Goal: Navigation & Orientation: Find specific page/section

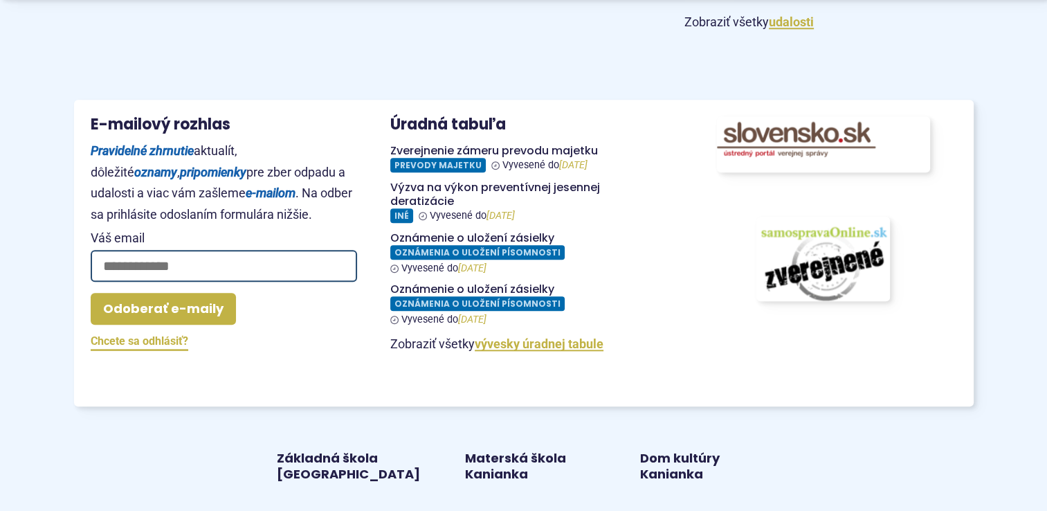
scroll to position [1329, 0]
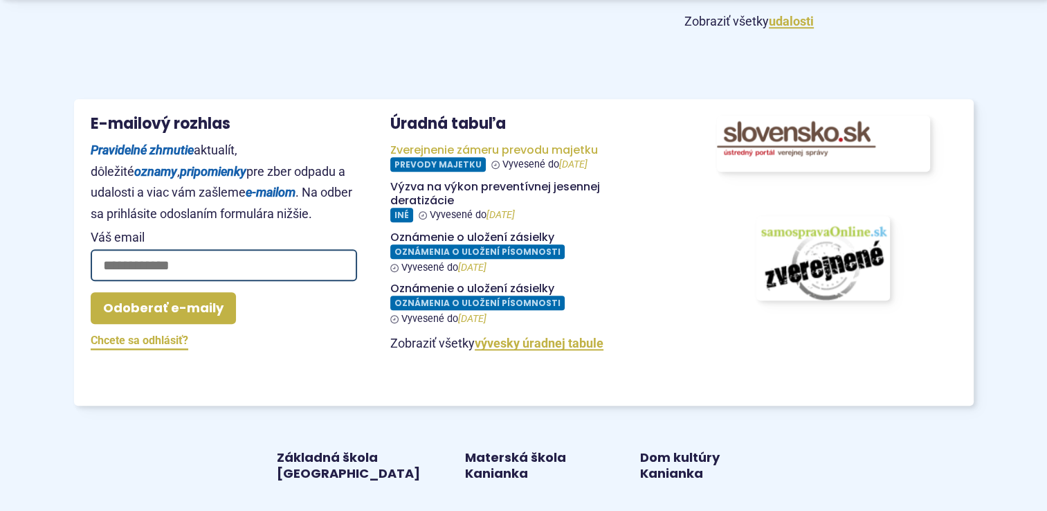
click at [469, 155] on figure at bounding box center [523, 157] width 267 height 28
click at [928, 25] on p "Zobraziť všetky udalosti" at bounding box center [829, 21] width 289 height 21
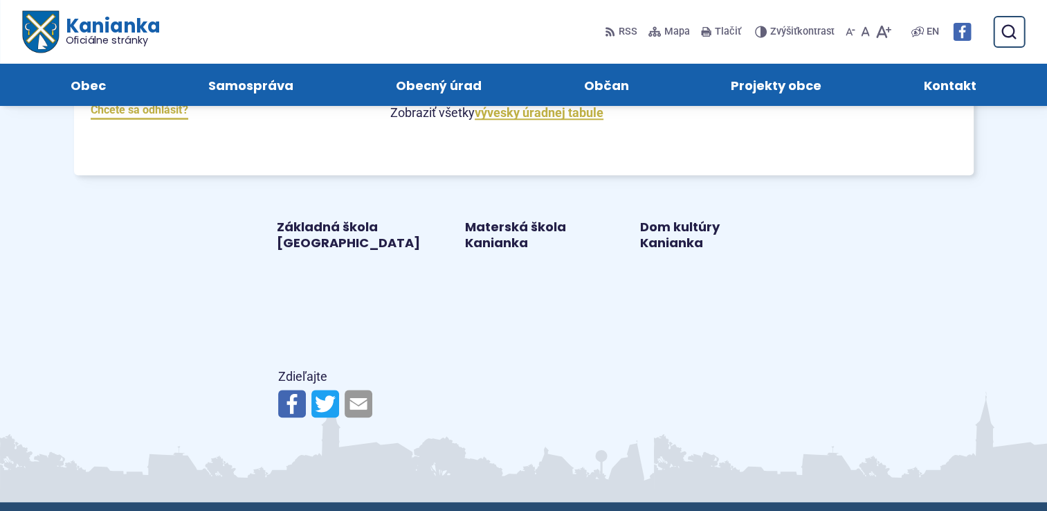
scroll to position [1551, 0]
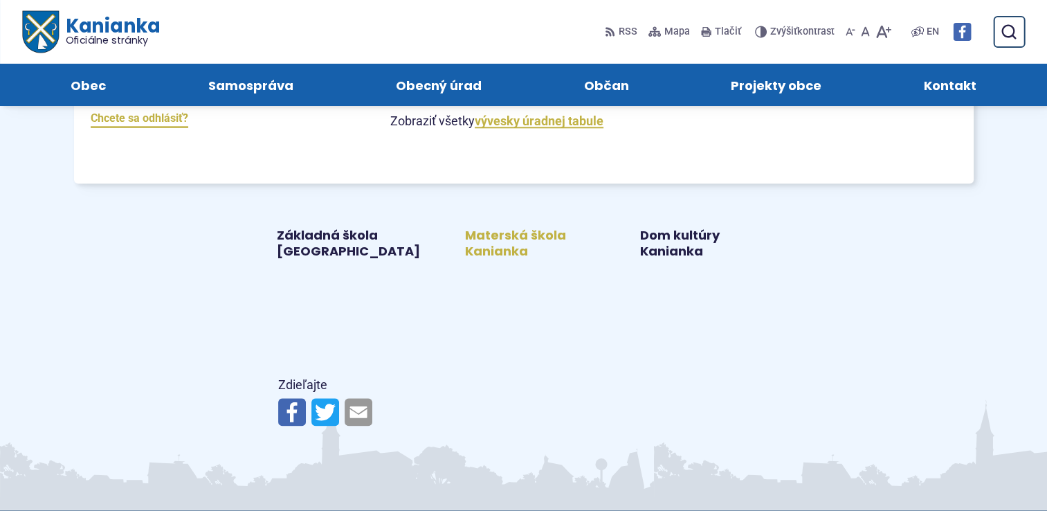
click at [514, 237] on link "Materská škola Kanianka" at bounding box center [524, 244] width 142 height 32
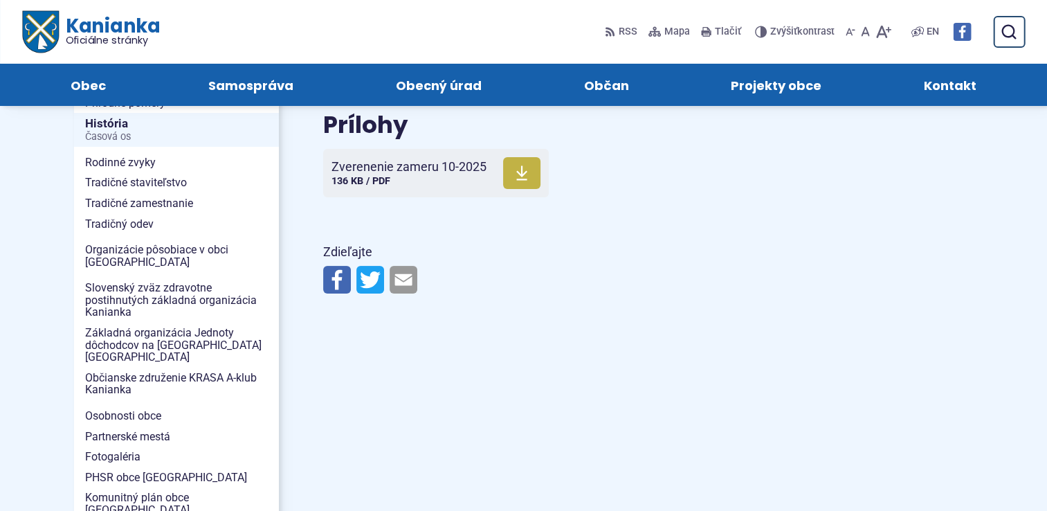
scroll to position [249, 0]
click at [395, 166] on span "Zverenenie zameru 10-2025" at bounding box center [409, 167] width 155 height 14
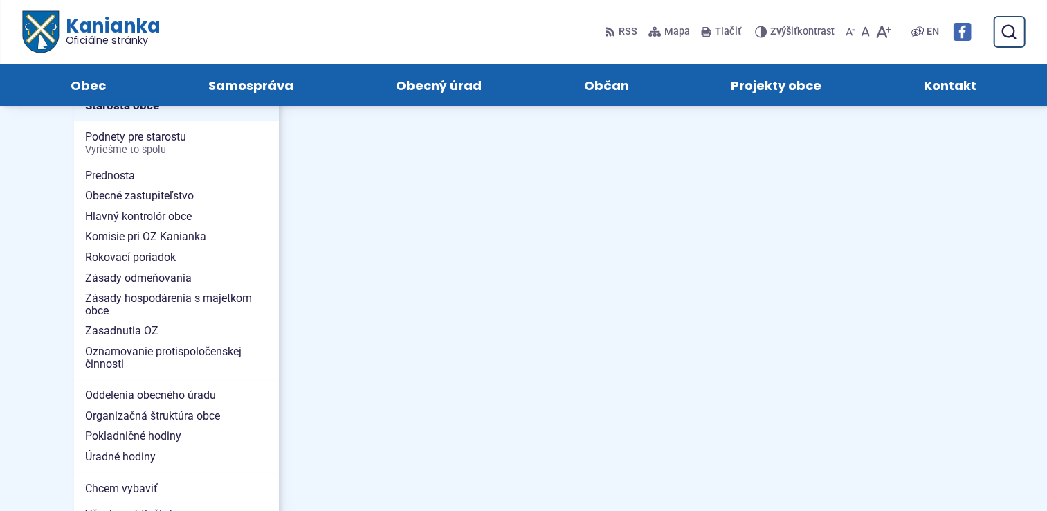
scroll to position [847, 0]
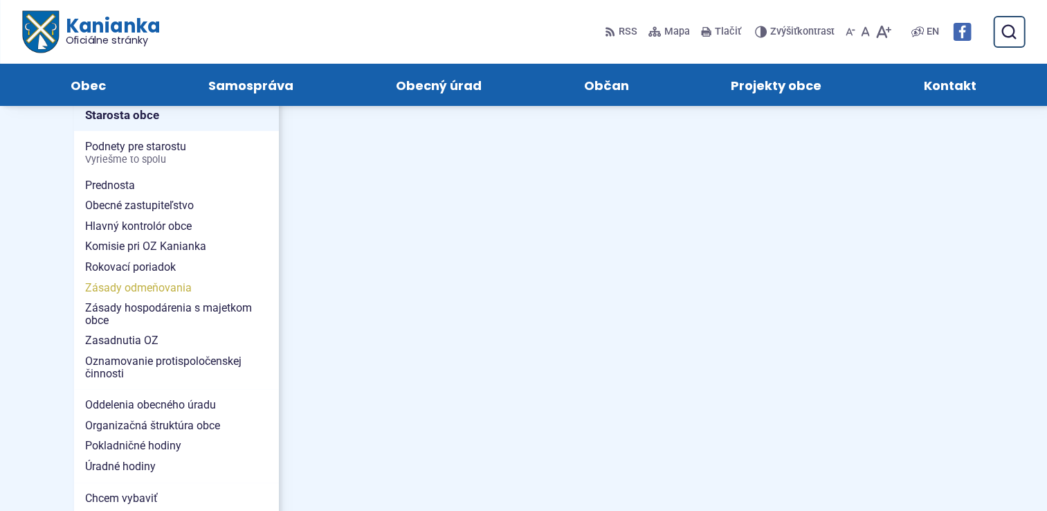
click at [155, 278] on span "Zásady odmeňovania" at bounding box center [176, 288] width 183 height 21
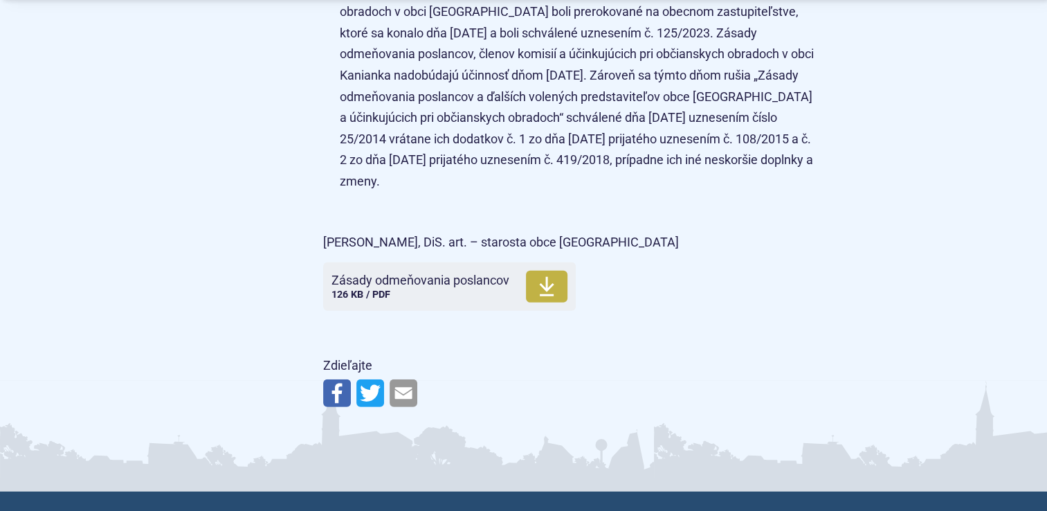
scroll to position [3877, 0]
